Goal: Navigation & Orientation: Find specific page/section

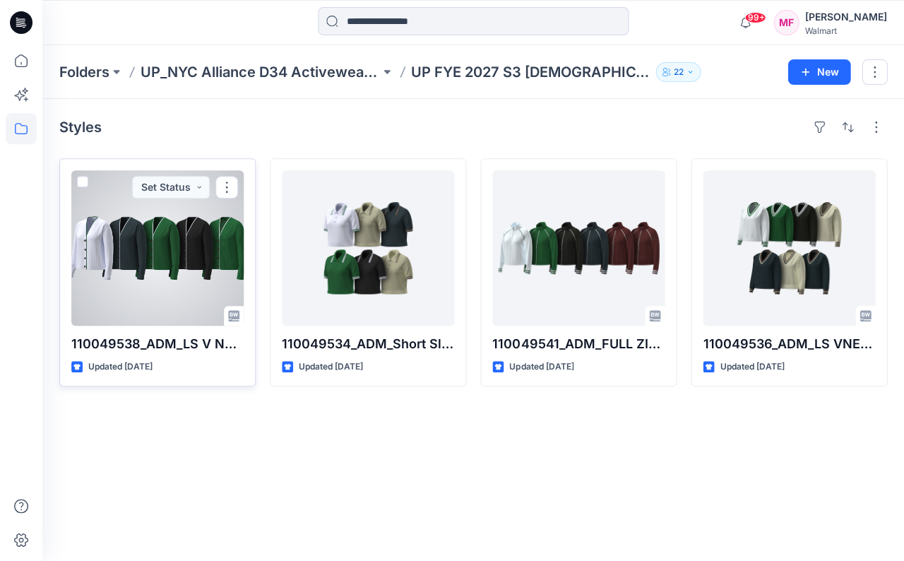
click at [158, 252] on div at bounding box center [157, 247] width 172 height 155
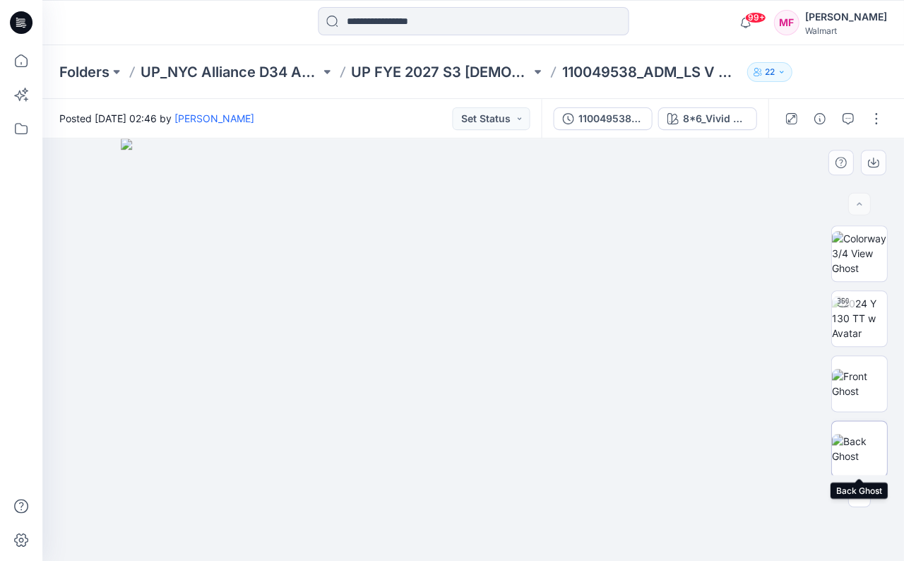
click at [860, 451] on img at bounding box center [858, 449] width 55 height 30
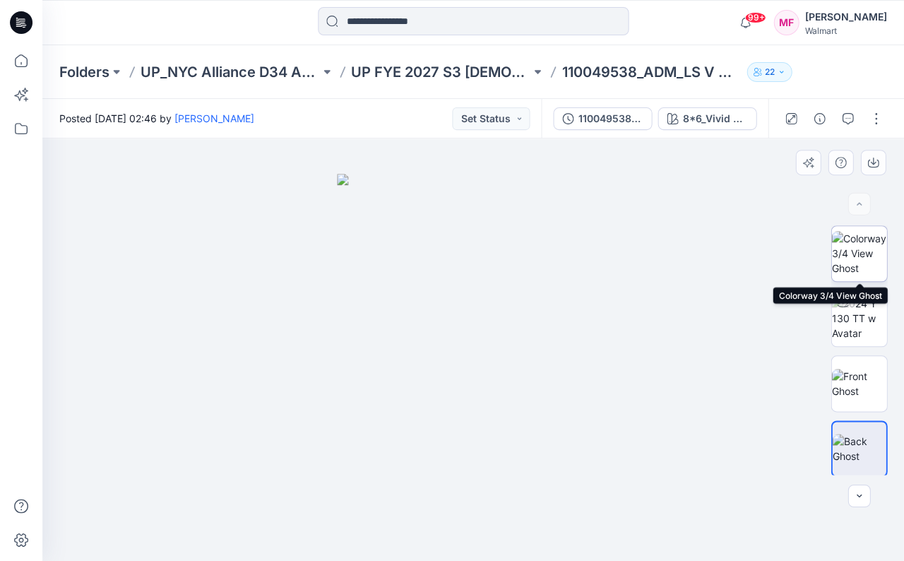
click at [877, 244] on img at bounding box center [858, 253] width 55 height 45
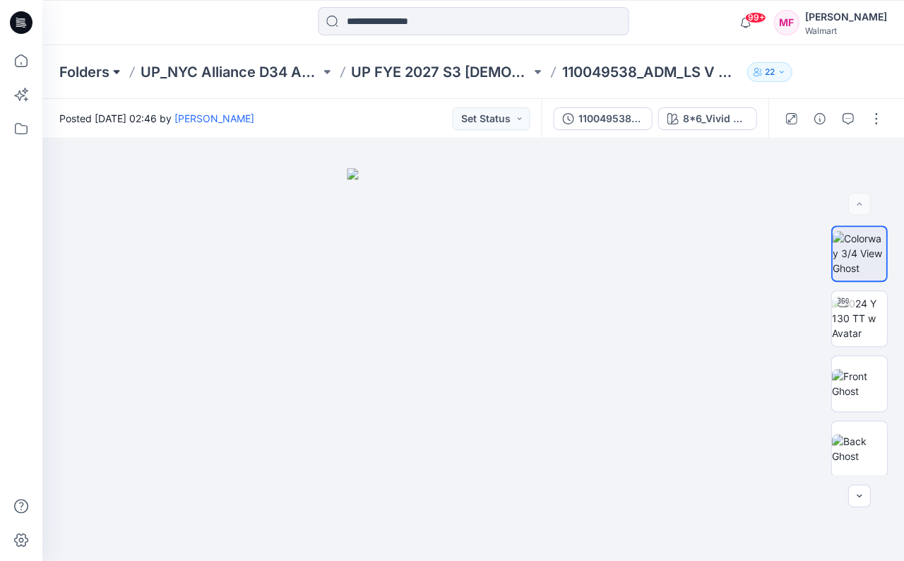
click at [118, 69] on button at bounding box center [117, 72] width 14 height 20
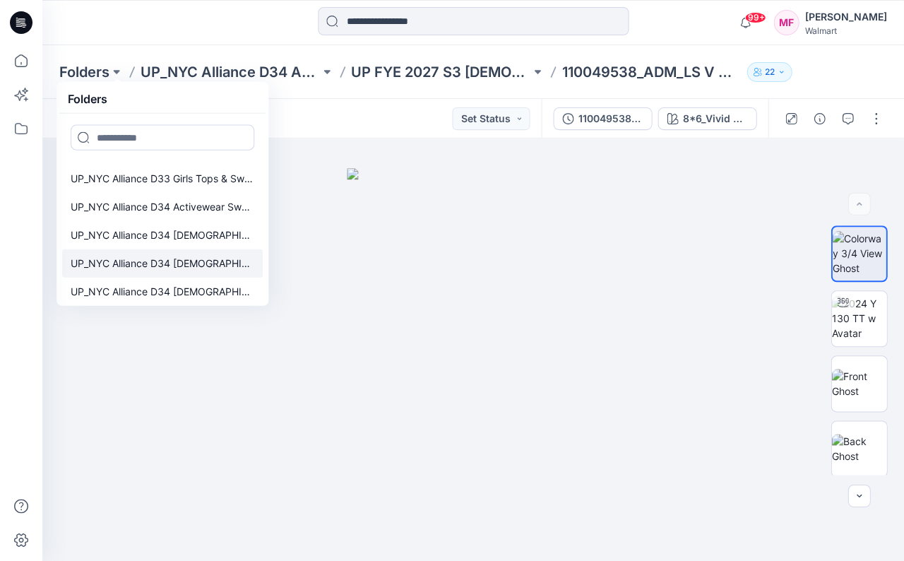
scroll to position [360, 0]
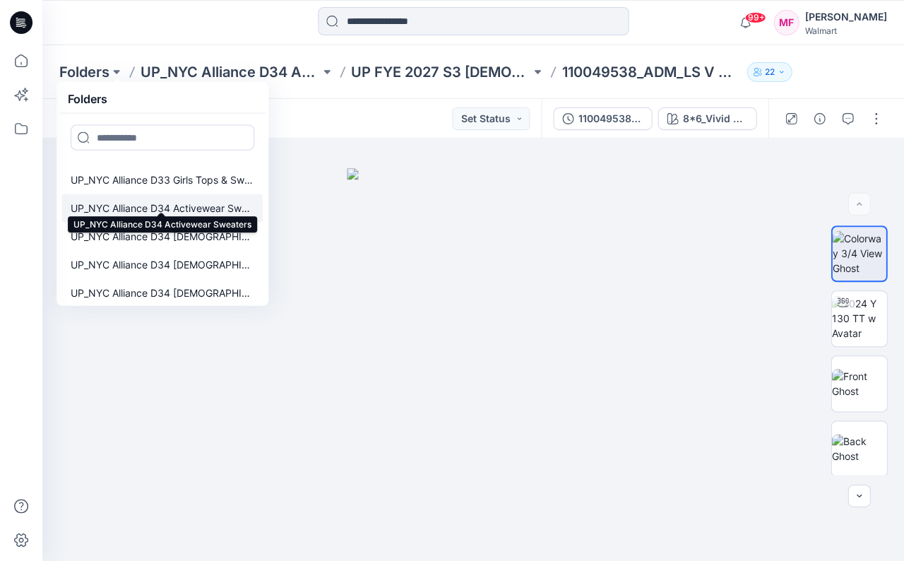
click at [182, 200] on p "UP_NYC Alliance D34 Activewear Sweaters" at bounding box center [163, 208] width 184 height 17
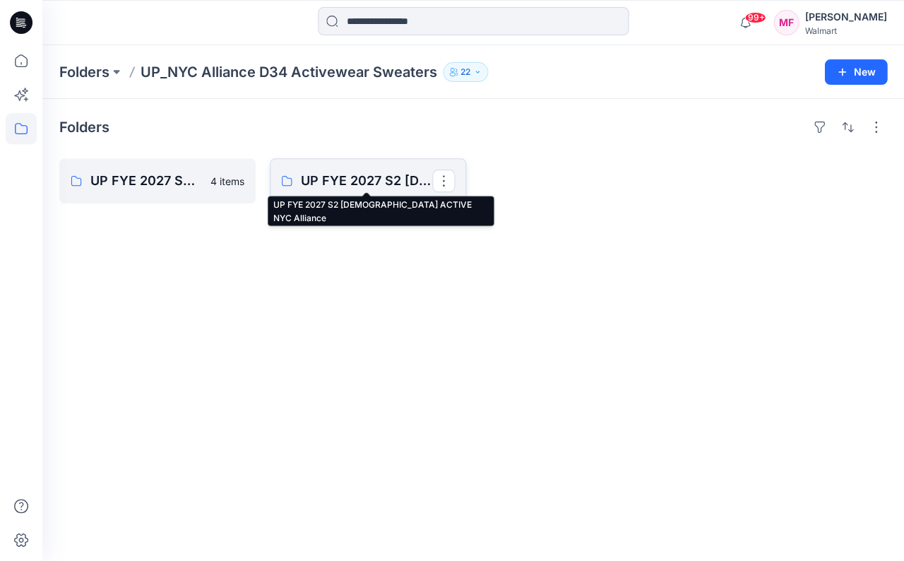
click at [333, 171] on p "UP FYE 2027 S2 [DEMOGRAPHIC_DATA] ACTIVE NYC Alliance" at bounding box center [366, 181] width 131 height 20
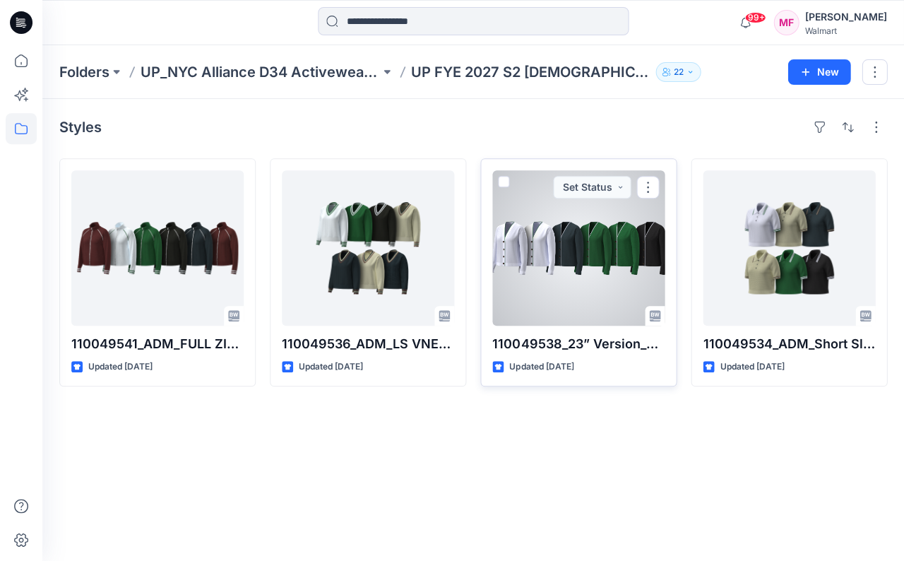
click at [544, 223] on div at bounding box center [578, 247] width 172 height 155
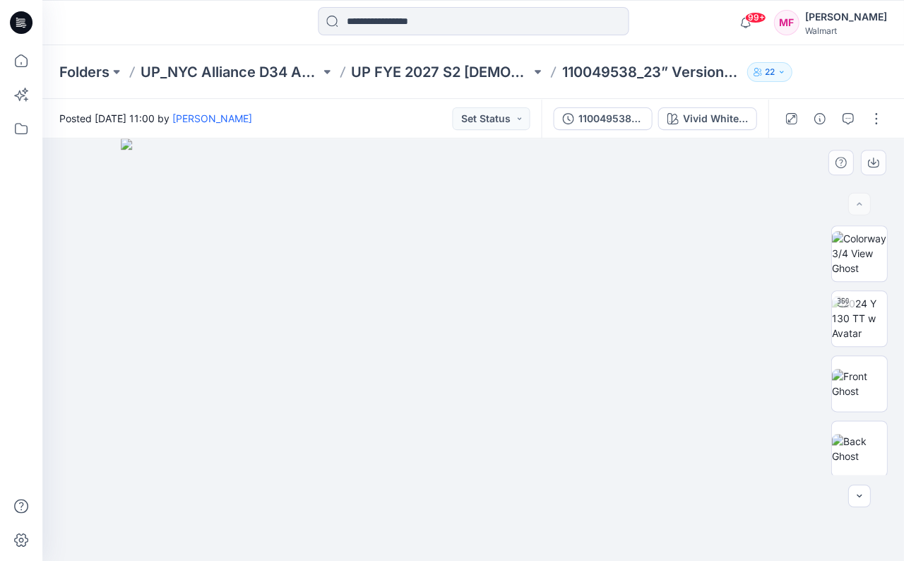
click at [349, 273] on img at bounding box center [473, 349] width 704 height 422
click at [856, 374] on img at bounding box center [858, 384] width 55 height 30
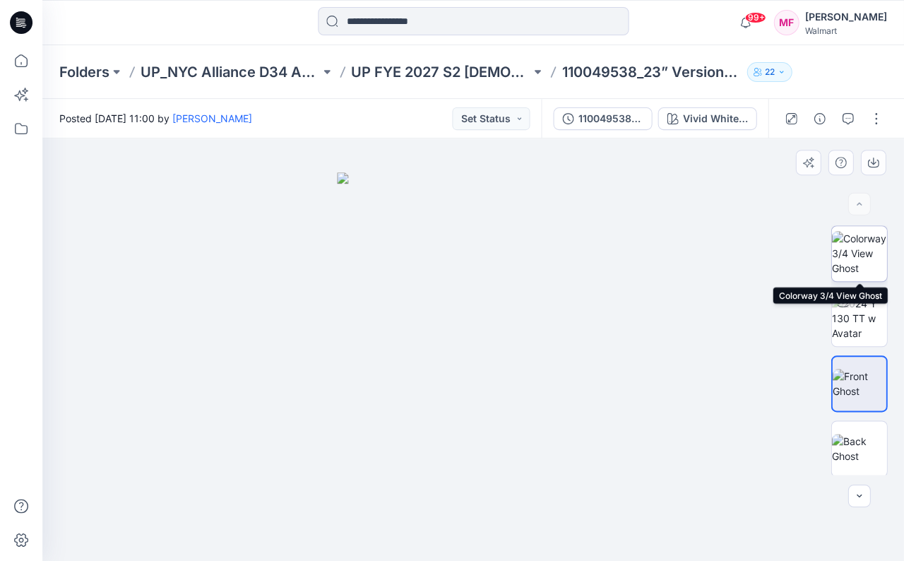
click at [862, 256] on img at bounding box center [858, 253] width 55 height 45
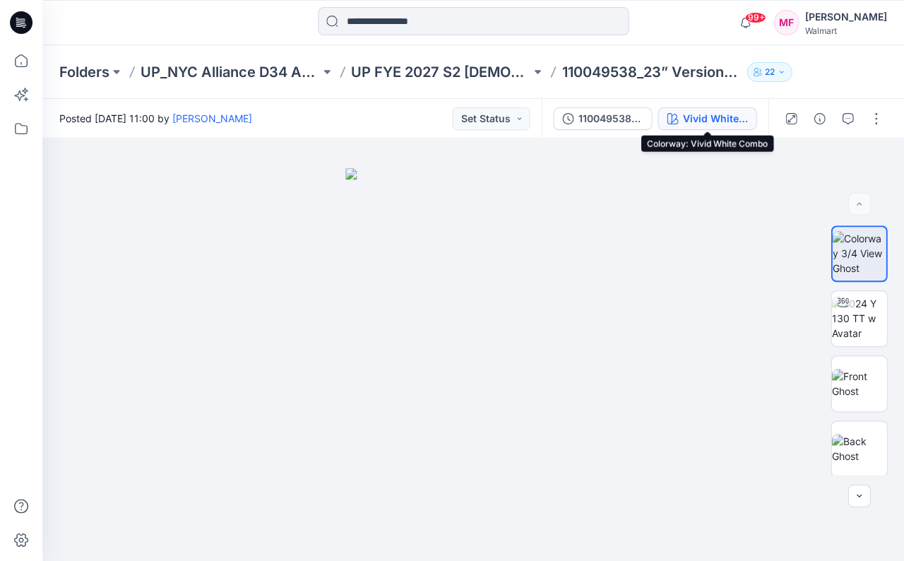
click at [703, 111] on div "Vivid White Combo" at bounding box center [714, 119] width 65 height 16
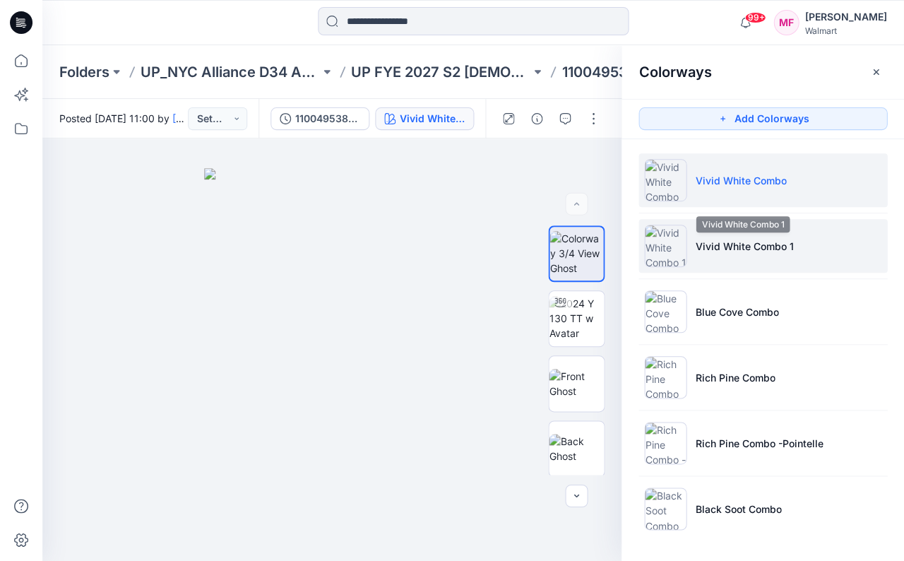
click at [716, 242] on p "Vivid White Combo 1" at bounding box center [744, 246] width 98 height 15
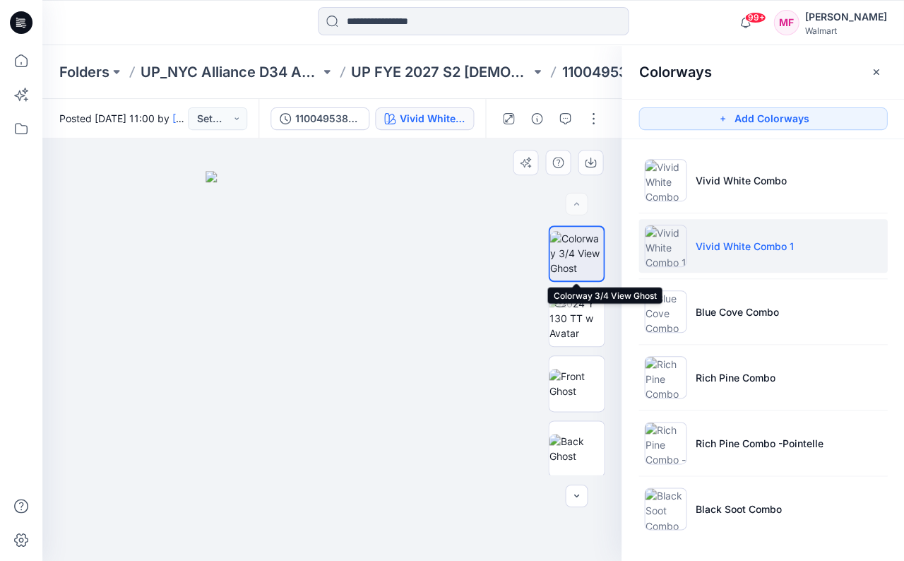
click at [581, 259] on img at bounding box center [577, 253] width 54 height 45
click at [584, 369] on img at bounding box center [576, 384] width 55 height 30
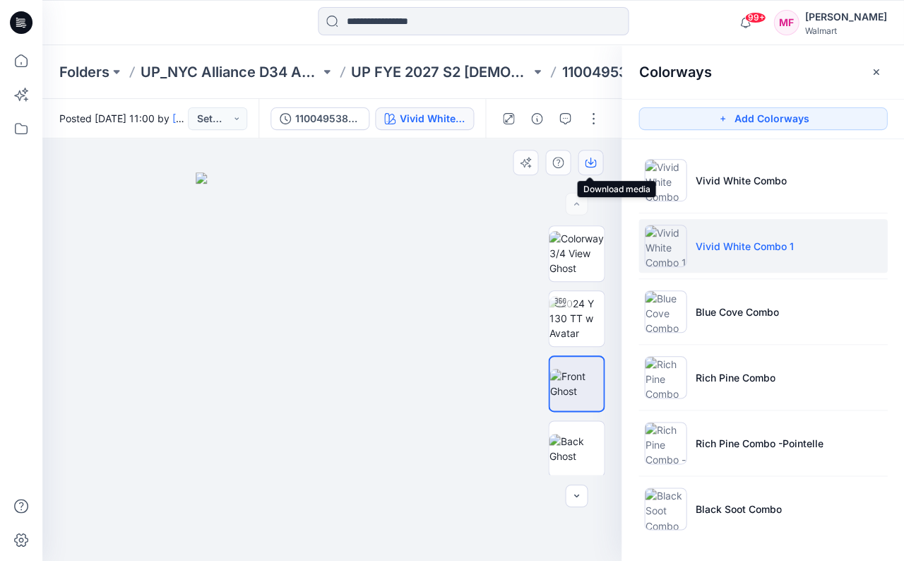
click at [588, 160] on icon "button" at bounding box center [590, 162] width 11 height 11
